Goal: Book appointment/travel/reservation

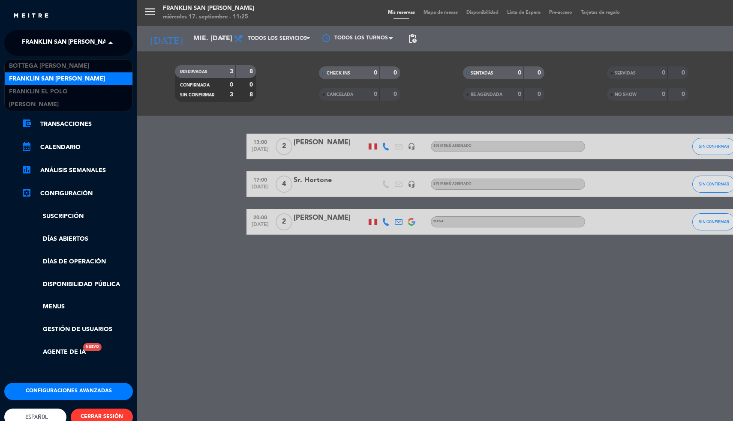
click at [41, 42] on span "Franklin San [PERSON_NAME]" at bounding box center [70, 43] width 96 height 18
click at [40, 65] on span "Bottega [PERSON_NAME]" at bounding box center [49, 66] width 80 height 10
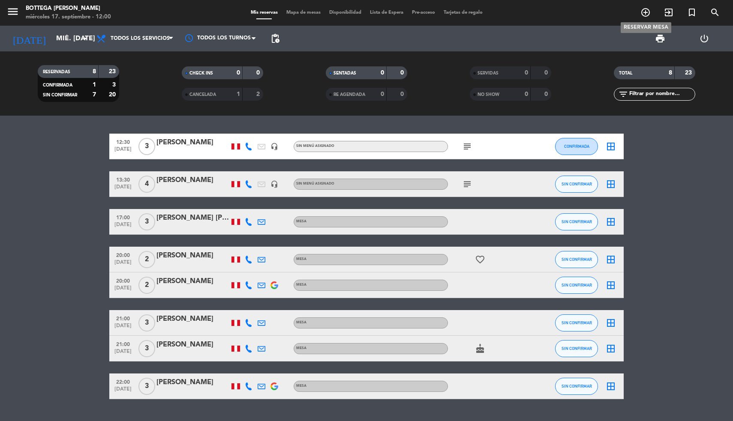
click at [650, 15] on icon "add_circle_outline" at bounding box center [645, 12] width 10 height 10
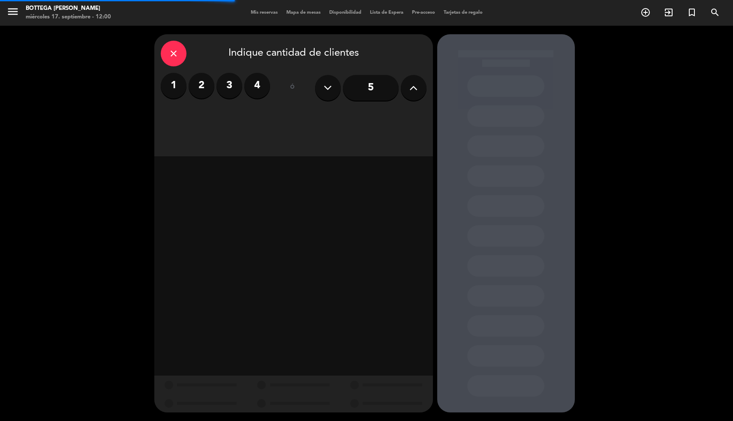
click at [418, 86] on button at bounding box center [414, 88] width 26 height 26
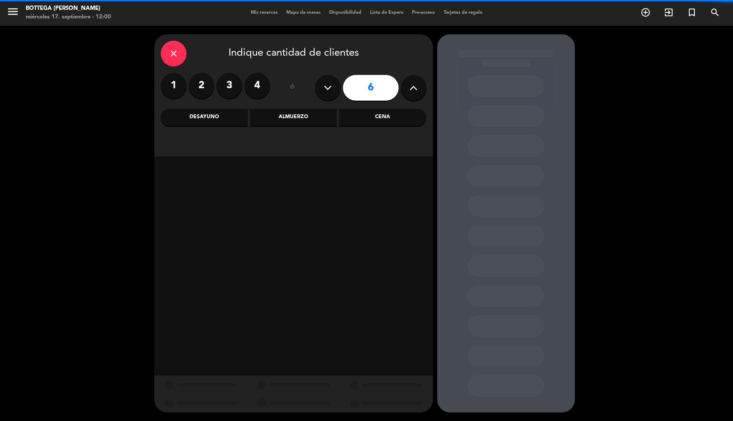
click at [418, 86] on button at bounding box center [414, 88] width 26 height 26
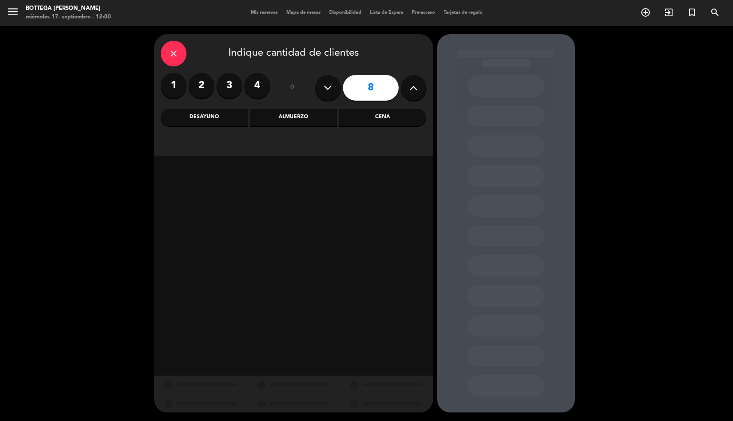
click at [418, 86] on button at bounding box center [414, 88] width 26 height 26
type input "10"
click at [177, 59] on div "close" at bounding box center [174, 54] width 26 height 26
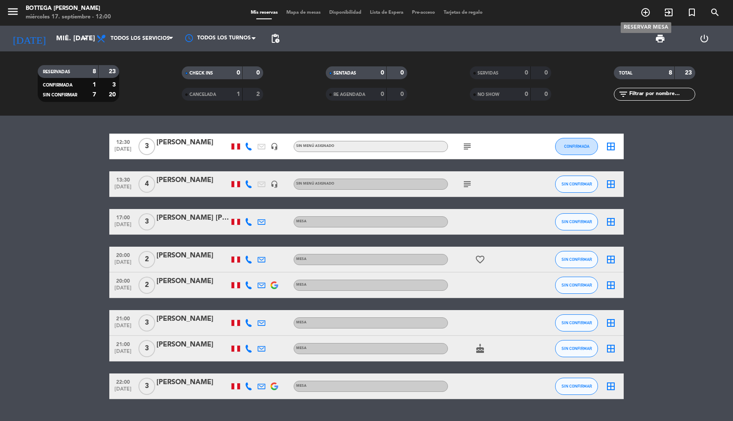
click at [641, 12] on icon "add_circle_outline" at bounding box center [645, 12] width 10 height 10
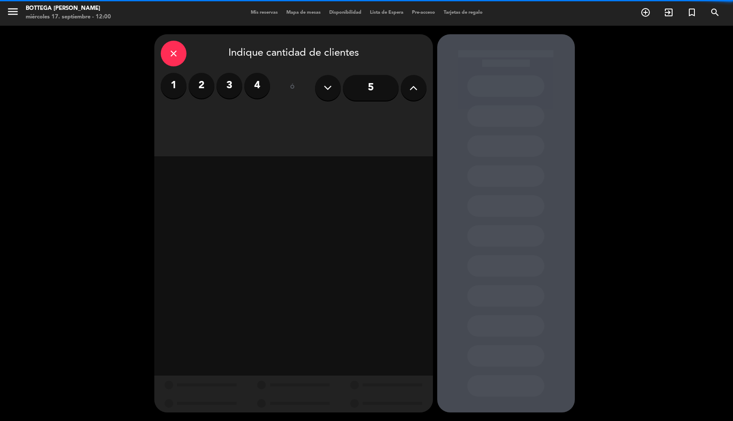
click at [417, 89] on icon at bounding box center [413, 87] width 8 height 13
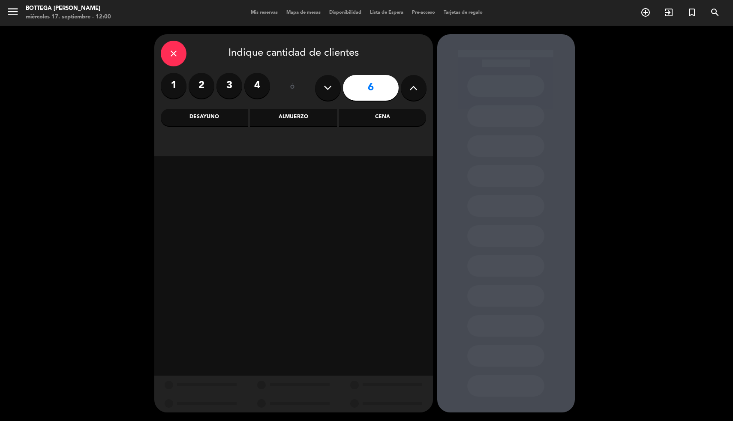
click at [417, 89] on icon at bounding box center [413, 87] width 8 height 13
type input "10"
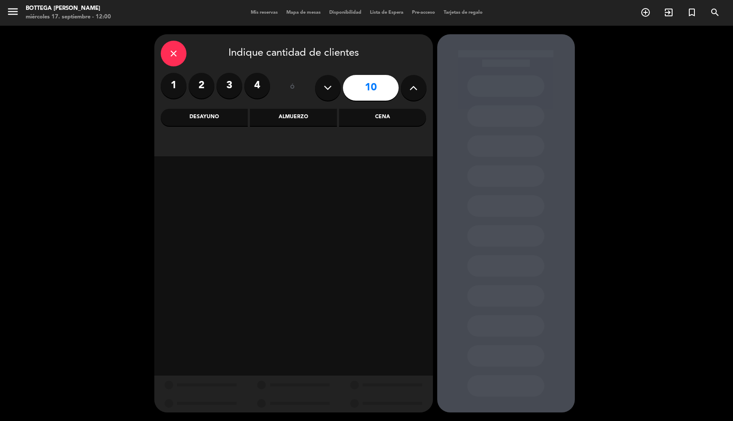
click at [391, 117] on div "Cena" at bounding box center [382, 117] width 87 height 17
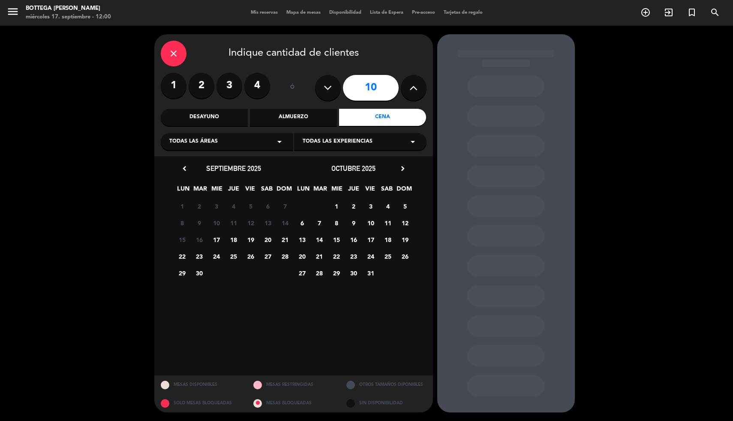
click at [213, 238] on span "17" at bounding box center [216, 240] width 14 height 14
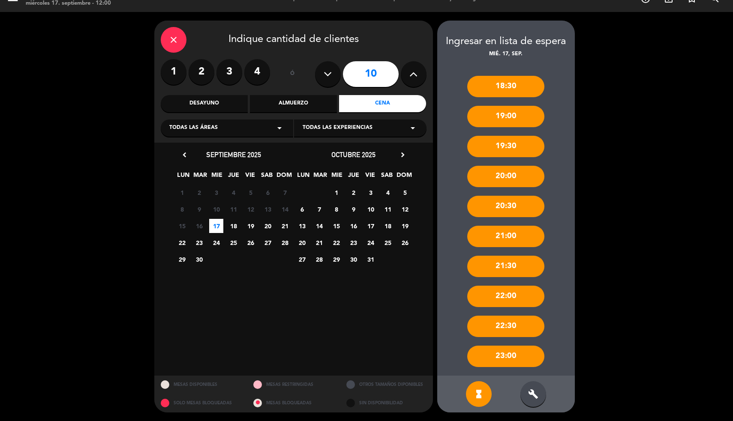
scroll to position [13, 0]
click at [538, 399] on div "build" at bounding box center [533, 395] width 26 height 26
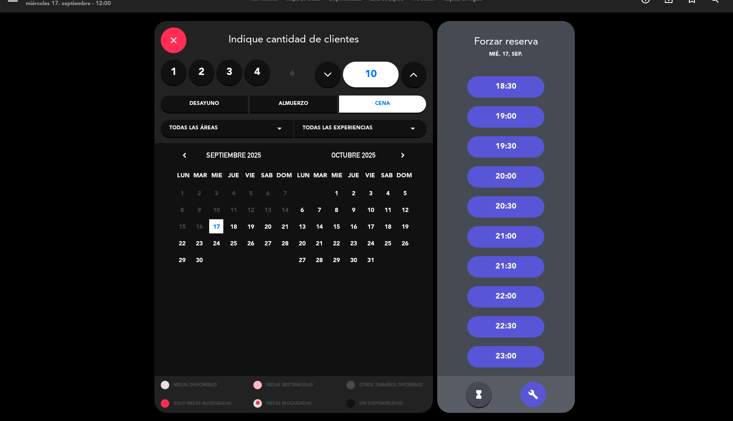
click at [514, 267] on div "21:30" at bounding box center [505, 266] width 77 height 21
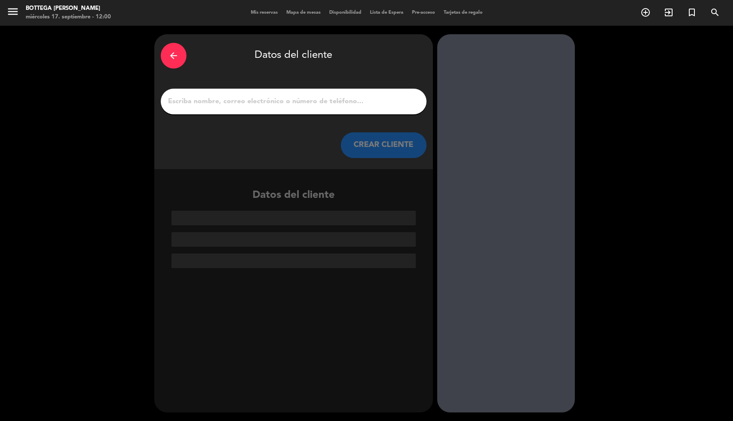
scroll to position [0, 0]
click at [315, 99] on input "1" at bounding box center [293, 102] width 253 height 12
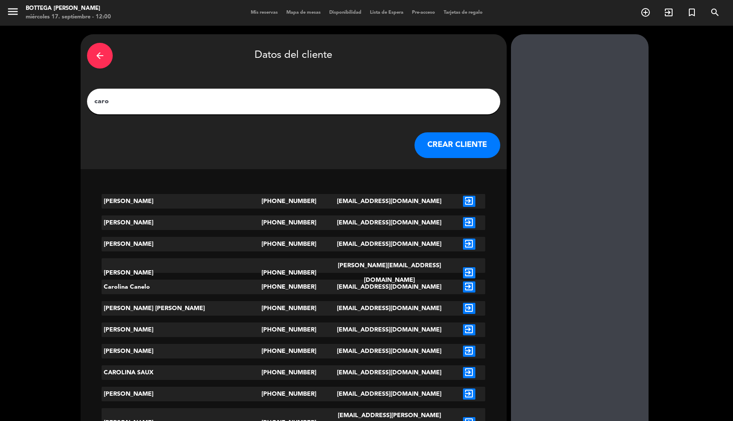
click at [231, 117] on div "arrow_back Datos del cliente caro CREAR CLIENTE" at bounding box center [294, 101] width 426 height 135
click at [239, 102] on input "caro" at bounding box center [293, 102] width 400 height 12
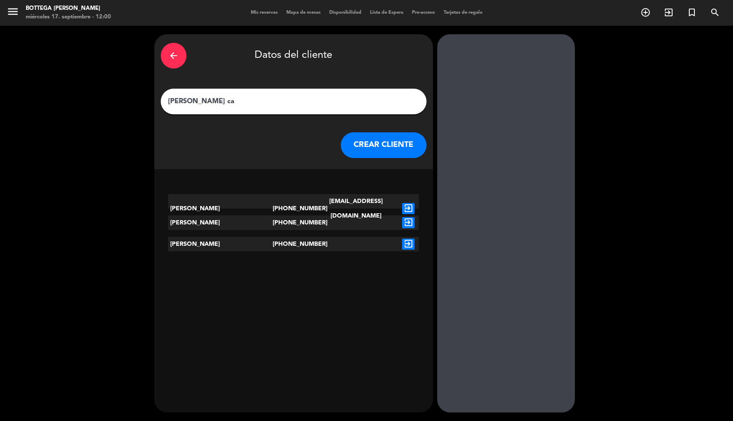
type input "ursula ca"
click at [403, 243] on icon "exit_to_app" at bounding box center [408, 244] width 12 height 11
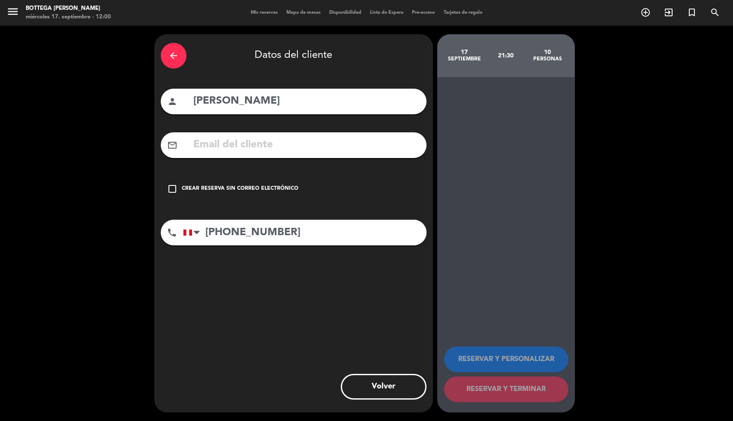
click at [271, 192] on div "Crear reserva sin correo electrónico" at bounding box center [240, 189] width 117 height 9
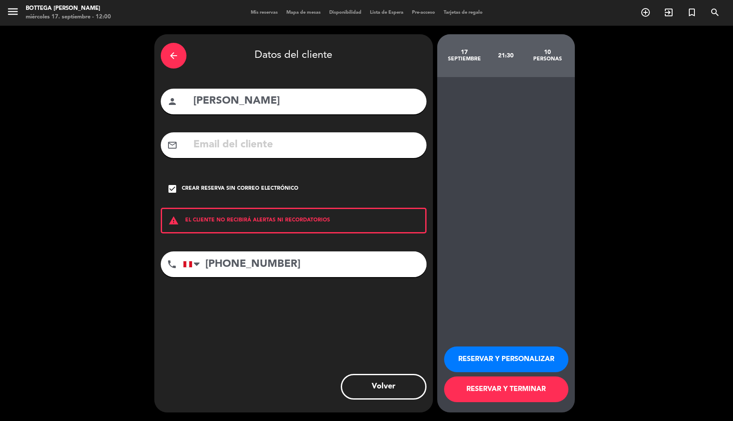
click at [462, 389] on button "RESERVAR Y TERMINAR" at bounding box center [506, 390] width 124 height 26
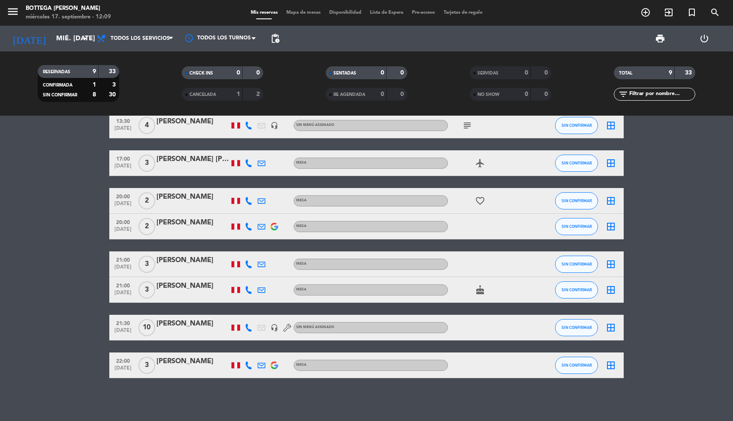
scroll to position [59, 0]
click at [246, 327] on icon at bounding box center [249, 328] width 8 height 8
click at [97, 276] on bookings-row "12:30 sep. 17 3 Becky Musiris headset_mic Sin menú asignado subject CONFIRMADA …" at bounding box center [366, 226] width 733 height 303
click at [177, 330] on div at bounding box center [192, 333] width 73 height 7
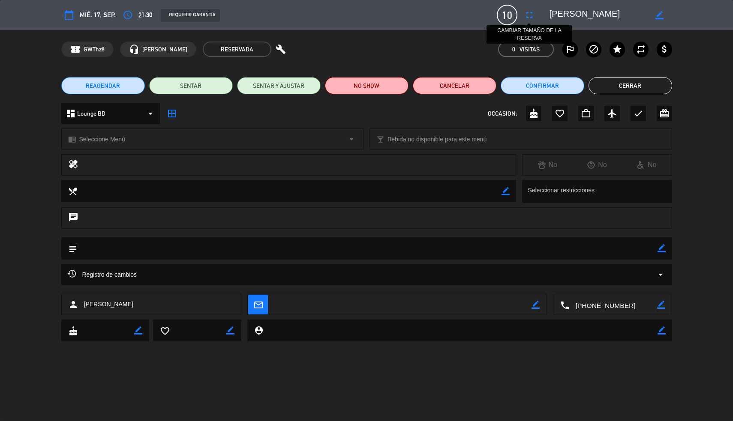
click at [531, 14] on icon "fullscreen" at bounding box center [529, 15] width 10 height 10
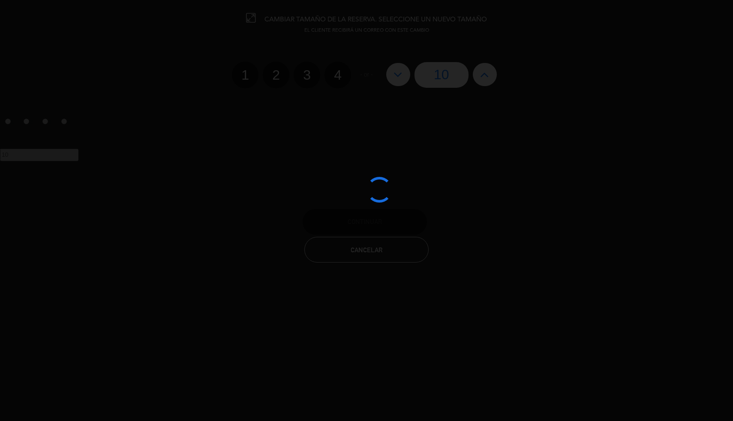
click at [491, 77] on div at bounding box center [366, 210] width 733 height 421
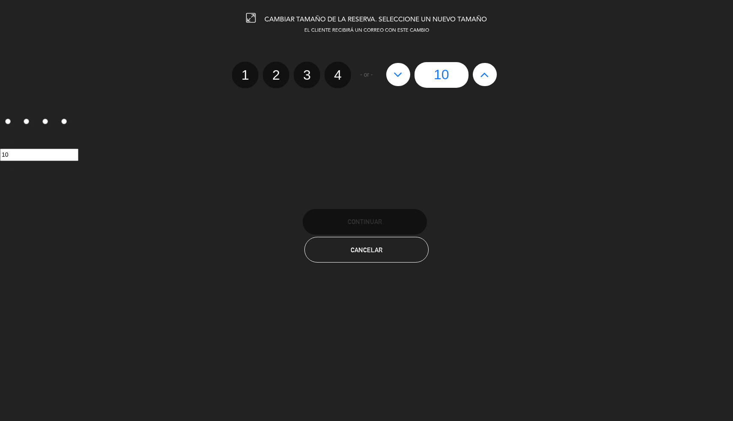
click at [491, 77] on button at bounding box center [485, 74] width 24 height 23
type input "11"
click at [491, 77] on button at bounding box center [485, 74] width 24 height 23
type input "12"
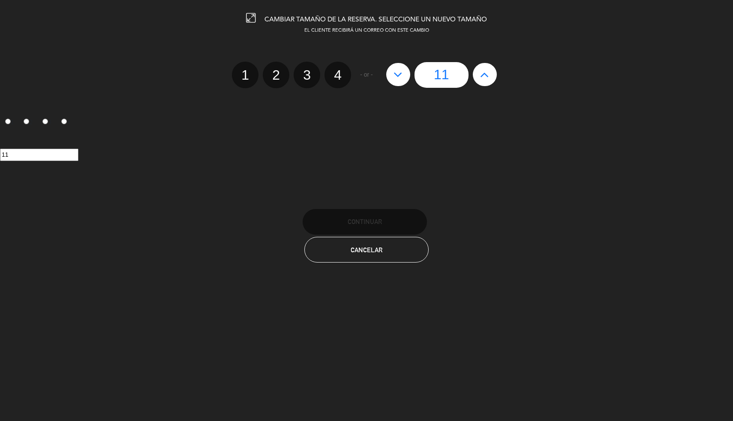
type input "12"
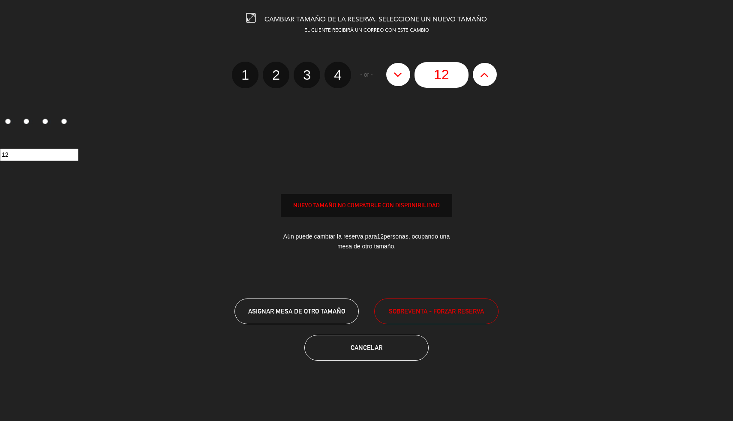
click at [491, 77] on button at bounding box center [485, 74] width 24 height 23
type input "13"
click at [491, 77] on button at bounding box center [485, 74] width 24 height 23
type input "14"
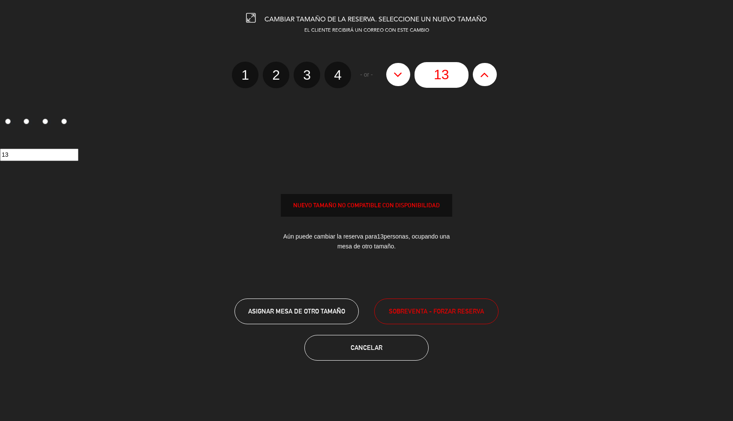
type input "14"
click at [491, 77] on button at bounding box center [485, 74] width 24 height 23
type input "15"
click at [423, 311] on span "SOBREVENTA - FORZAR RESERVA" at bounding box center [436, 311] width 95 height 10
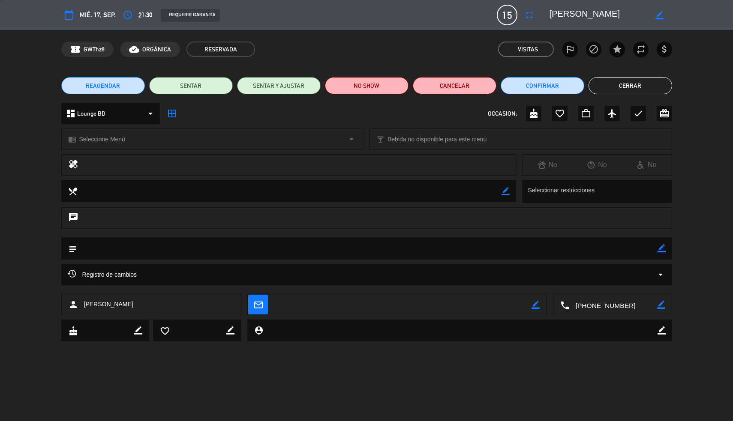
click at [537, 82] on button "Confirmar" at bounding box center [543, 85] width 84 height 17
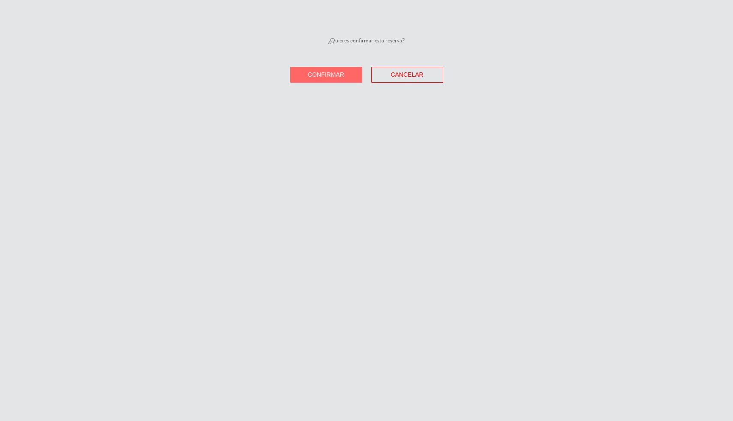
click at [332, 69] on button "Confirmar" at bounding box center [326, 75] width 72 height 16
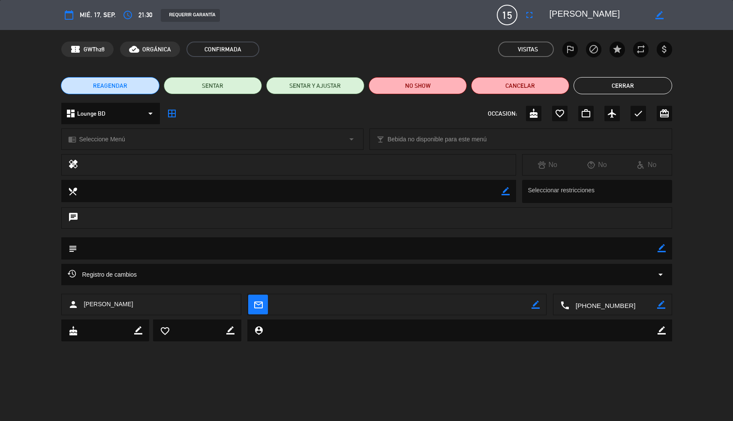
click at [588, 78] on button "Cerrar" at bounding box center [622, 85] width 98 height 17
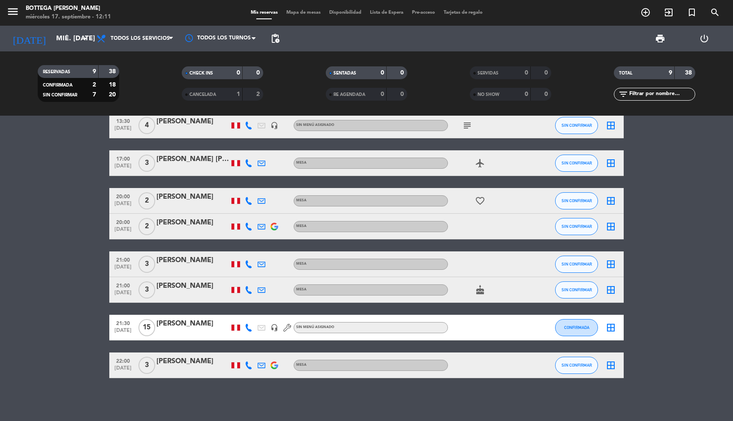
click at [9, 14] on icon "menu" at bounding box center [12, 11] width 13 height 13
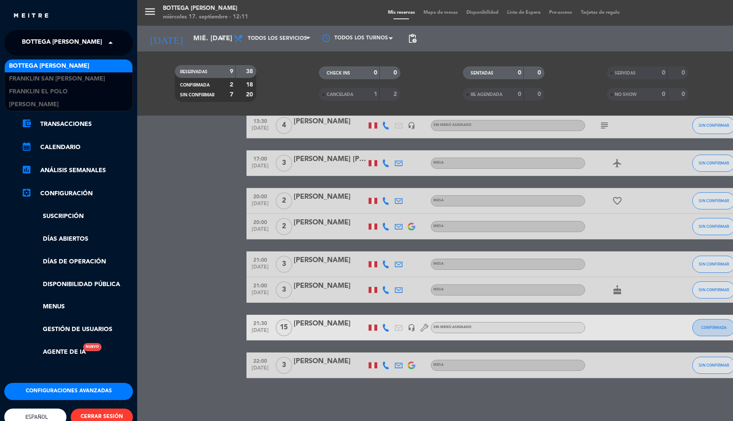
click at [30, 39] on span "Bottega [PERSON_NAME]" at bounding box center [62, 43] width 80 height 18
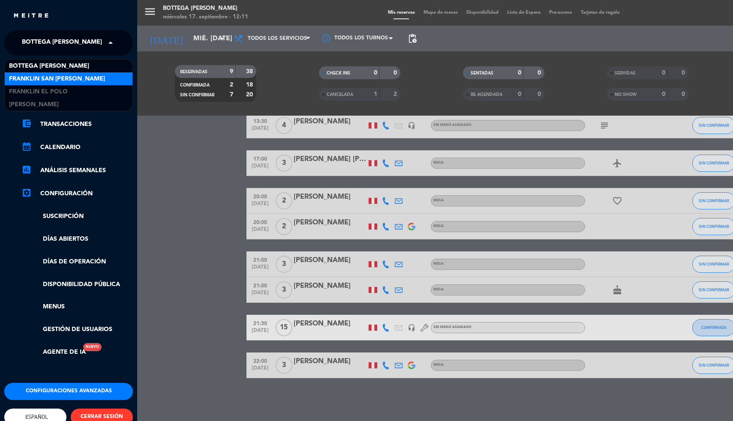
click at [33, 76] on span "Franklin San [PERSON_NAME]" at bounding box center [57, 79] width 96 height 10
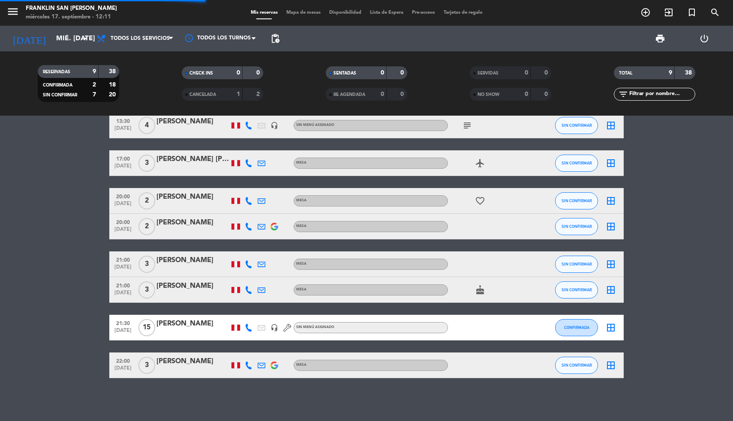
scroll to position [0, 0]
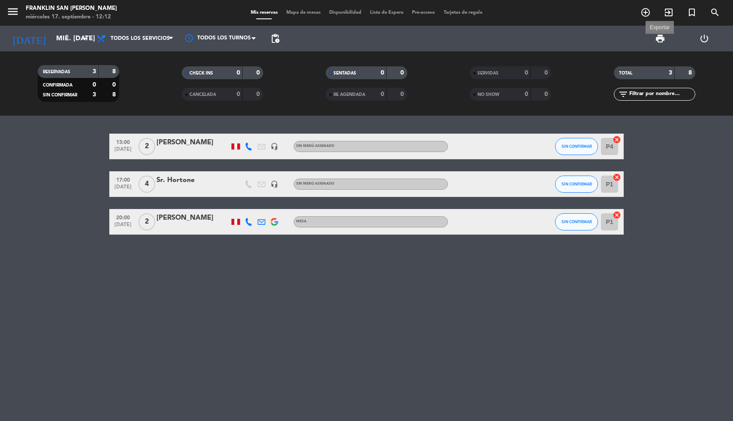
click at [665, 37] on span "print" at bounding box center [660, 38] width 10 height 10
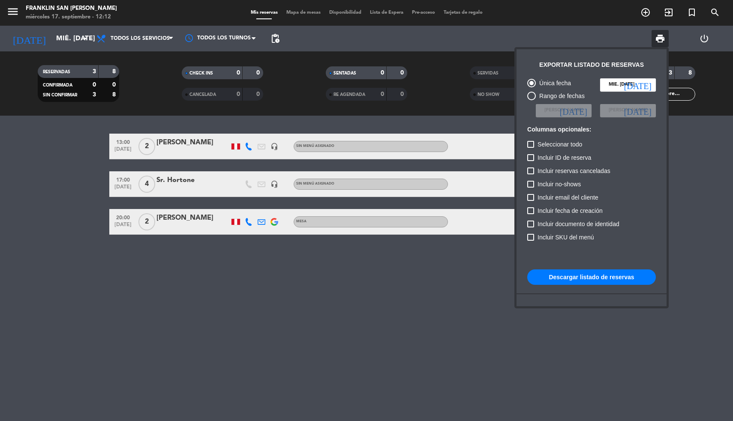
click at [568, 281] on button "Descargar listado de reservas" at bounding box center [591, 277] width 129 height 15
click at [21, 16] on div at bounding box center [366, 210] width 733 height 421
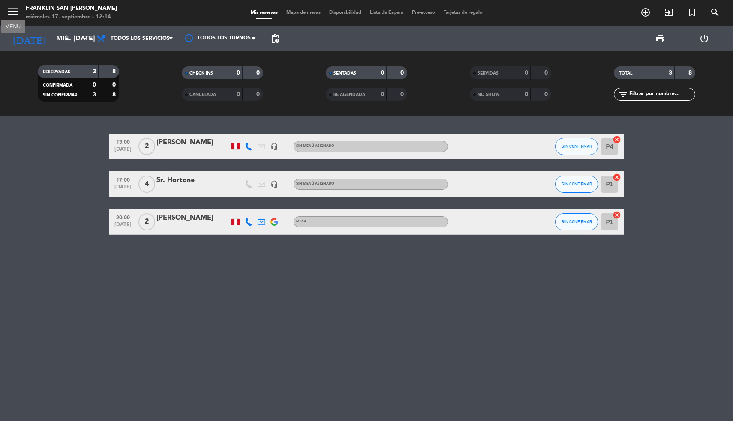
click at [16, 13] on icon "menu" at bounding box center [12, 11] width 13 height 13
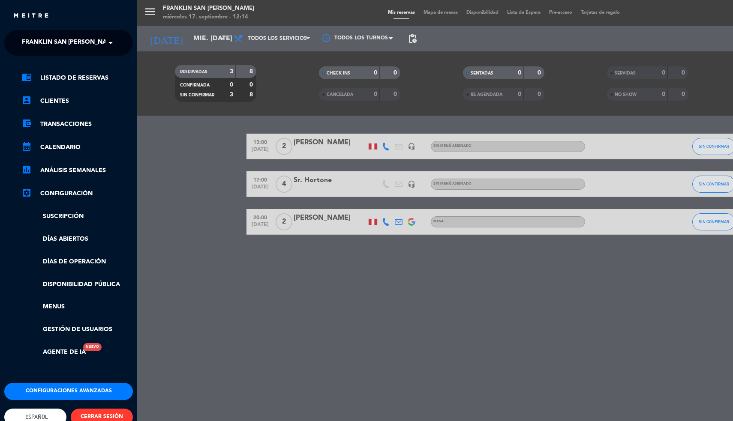
click at [30, 40] on span "Franklin San [PERSON_NAME]" at bounding box center [70, 43] width 96 height 18
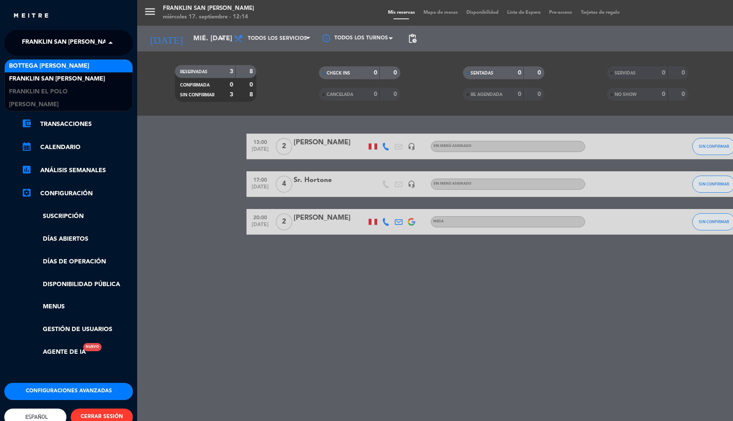
click at [30, 63] on span "Bottega [PERSON_NAME]" at bounding box center [49, 66] width 80 height 10
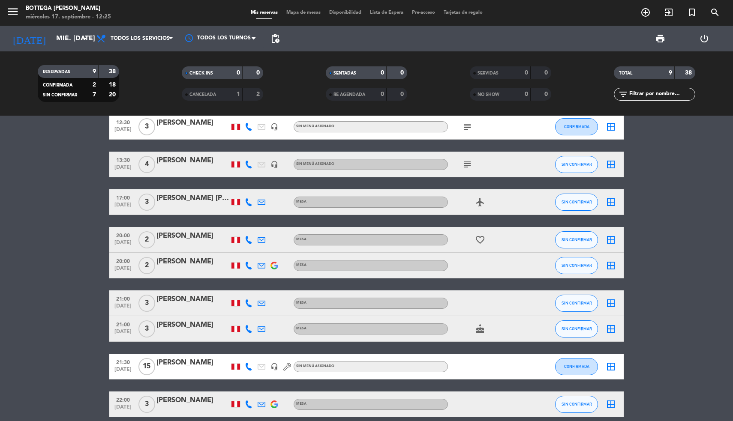
scroll to position [21, 0]
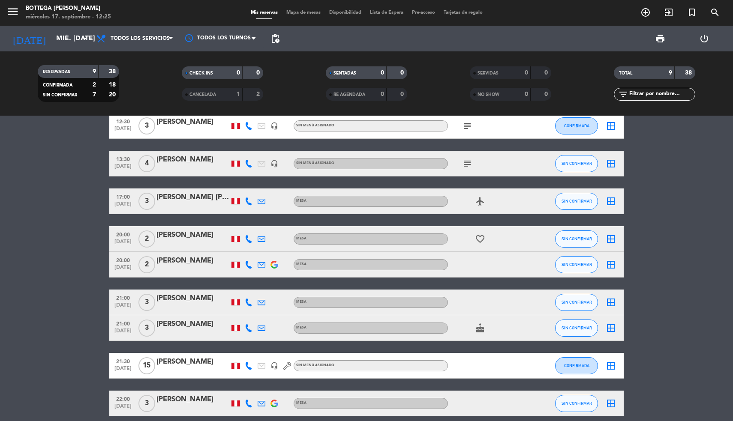
click at [89, 173] on bookings-row "12:30 [DATE] 3 [PERSON_NAME] Musiris headset_mic Sin menú asignado subject CONF…" at bounding box center [366, 264] width 733 height 303
click at [645, 12] on icon "add_circle_outline" at bounding box center [645, 12] width 10 height 10
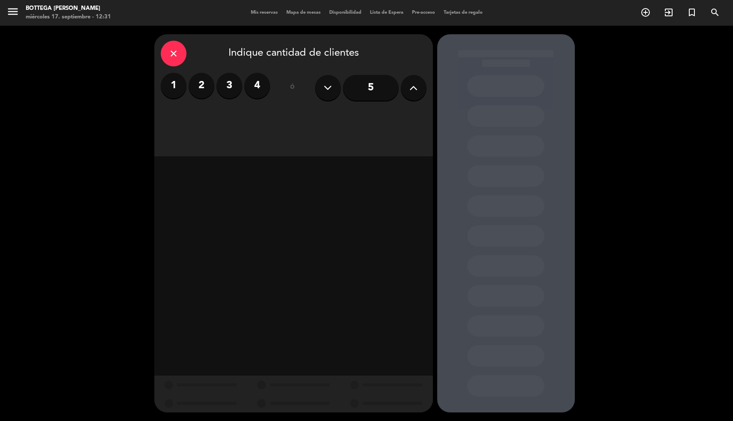
click at [255, 85] on label "4" at bounding box center [257, 86] width 26 height 26
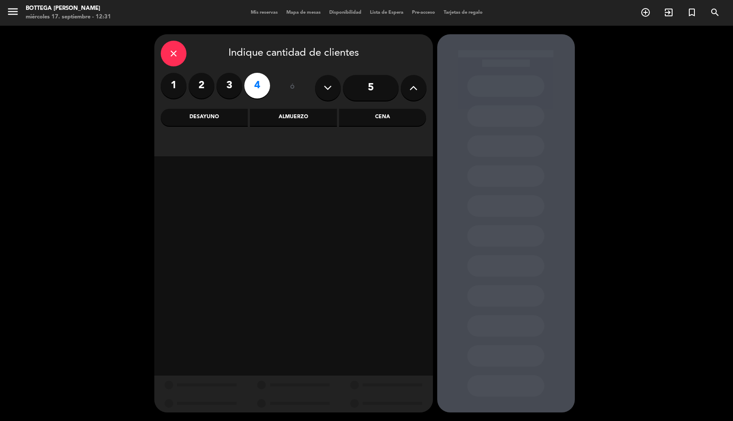
click at [364, 122] on div "Cena" at bounding box center [382, 117] width 87 height 17
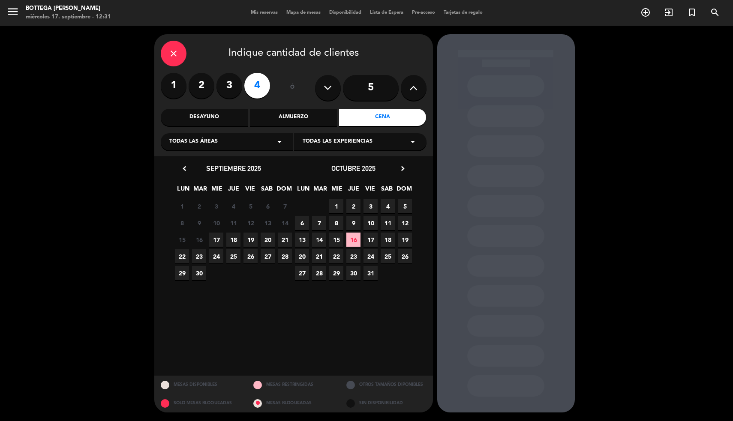
click at [214, 239] on span "17" at bounding box center [216, 240] width 14 height 14
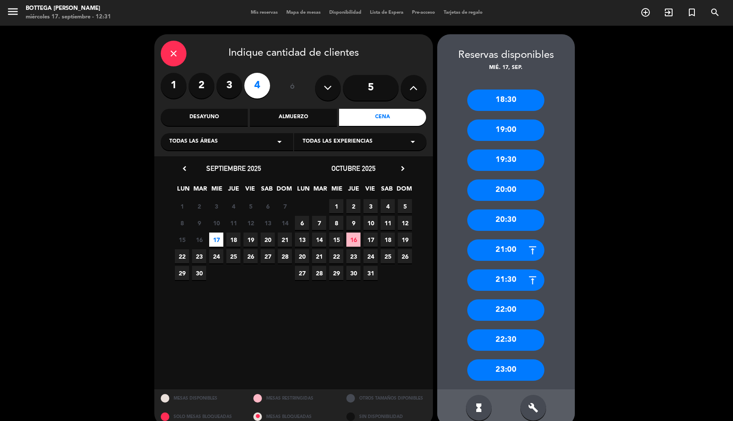
click at [509, 129] on div "19:00" at bounding box center [505, 130] width 77 height 21
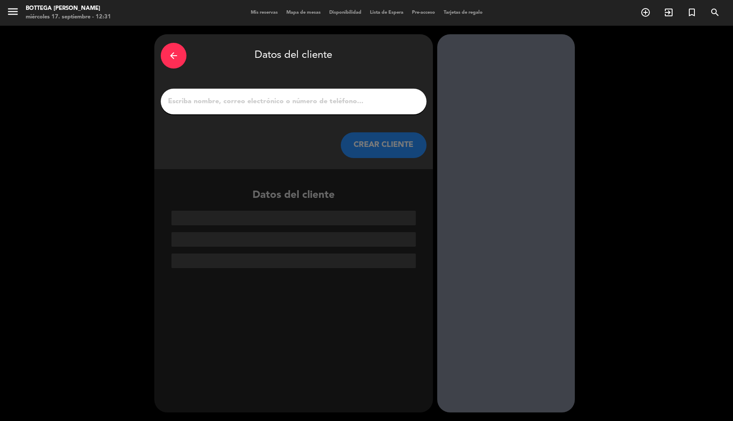
click at [339, 103] on input "1" at bounding box center [293, 102] width 253 height 12
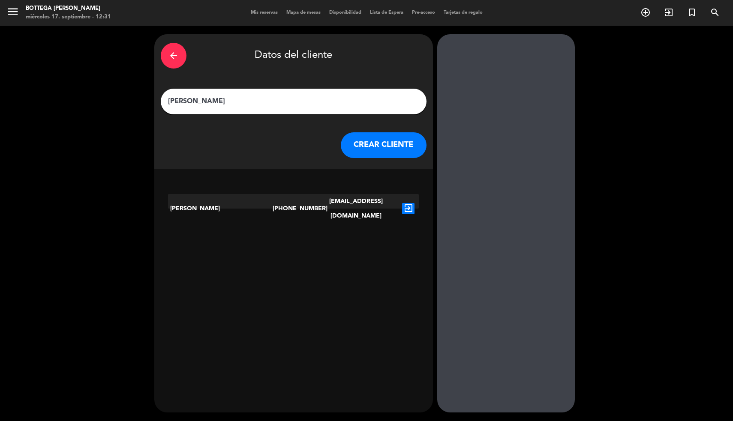
type input "[PERSON_NAME]"
click at [359, 153] on button "CREAR CLIENTE" at bounding box center [384, 145] width 86 height 26
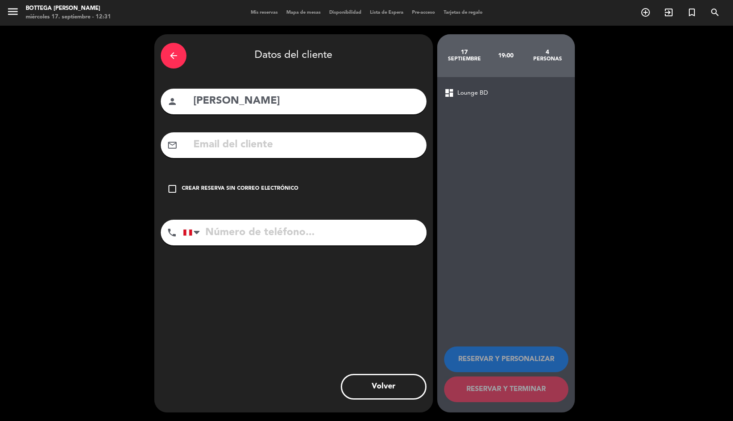
click at [318, 106] on input "[PERSON_NAME]" at bounding box center [306, 102] width 228 height 18
type input "[PERSON_NAME]"
click at [248, 236] on input "tel" at bounding box center [304, 233] width 243 height 26
type input "992 192 854"
click at [279, 181] on div "check_box_outline_blank Crear reserva sin correo electrónico" at bounding box center [294, 189] width 266 height 26
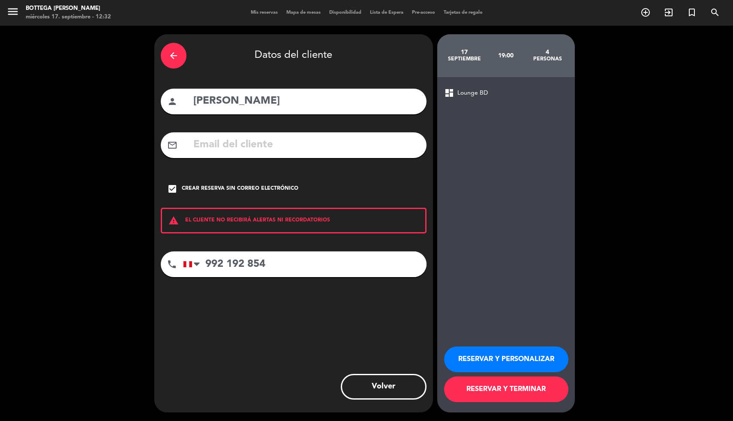
click at [477, 359] on button "RESERVAR Y PERSONALIZAR" at bounding box center [506, 360] width 124 height 26
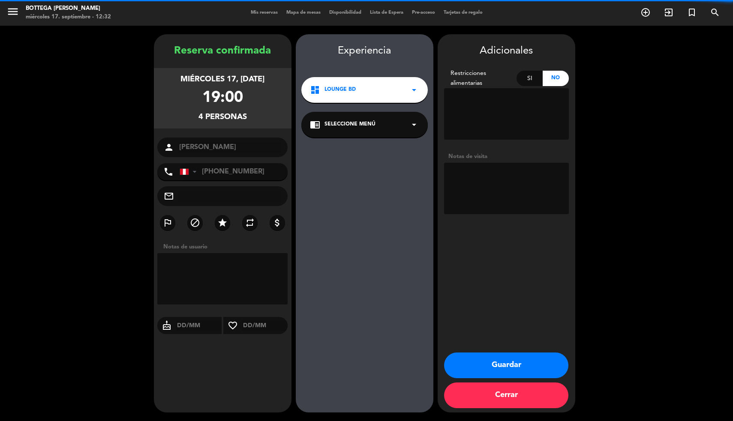
click at [481, 206] on textarea at bounding box center [506, 188] width 125 height 51
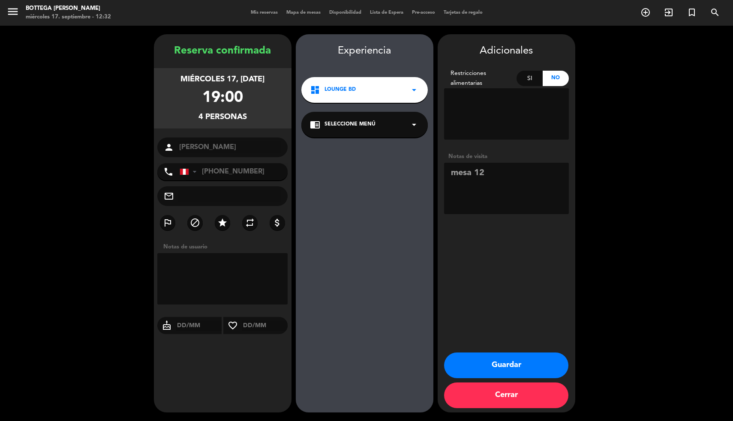
type textarea "mesa 12"
click at [521, 366] on button "Guardar" at bounding box center [506, 366] width 124 height 26
